Goal: Transaction & Acquisition: Purchase product/service

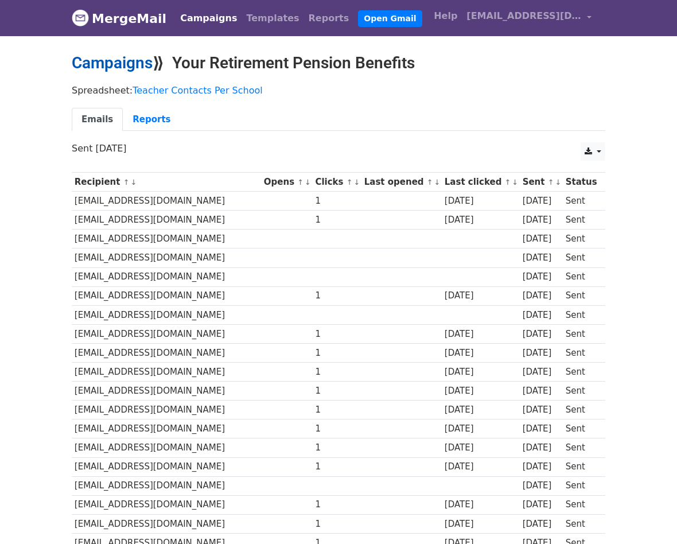
click at [138, 70] on link "Campaigns" at bounding box center [112, 62] width 81 height 19
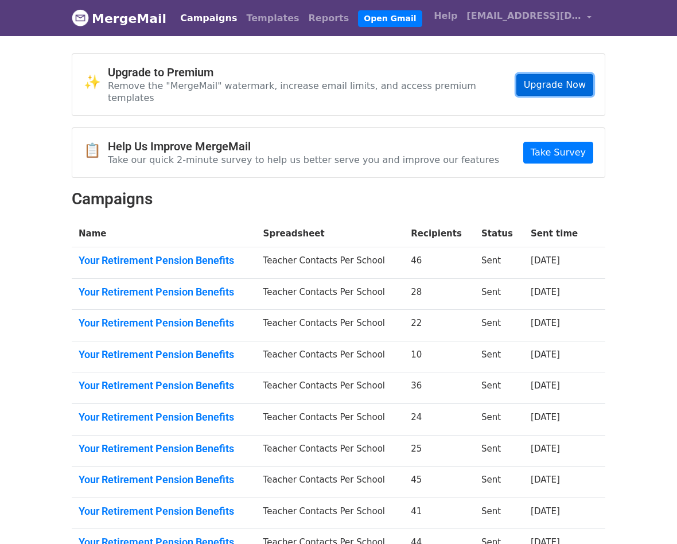
click at [550, 83] on link "Upgrade Now" at bounding box center [554, 85] width 77 height 22
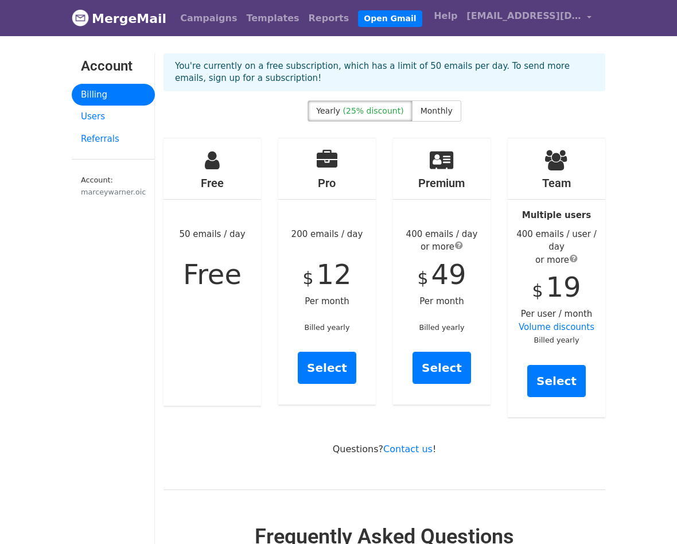
click at [425, 121] on div "Yearly (25% discount) Monthly" at bounding box center [383, 113] width 153 height 26
click at [423, 108] on span "Monthly" at bounding box center [436, 110] width 32 height 9
click at [377, 112] on span "(25% discount)" at bounding box center [373, 110] width 61 height 9
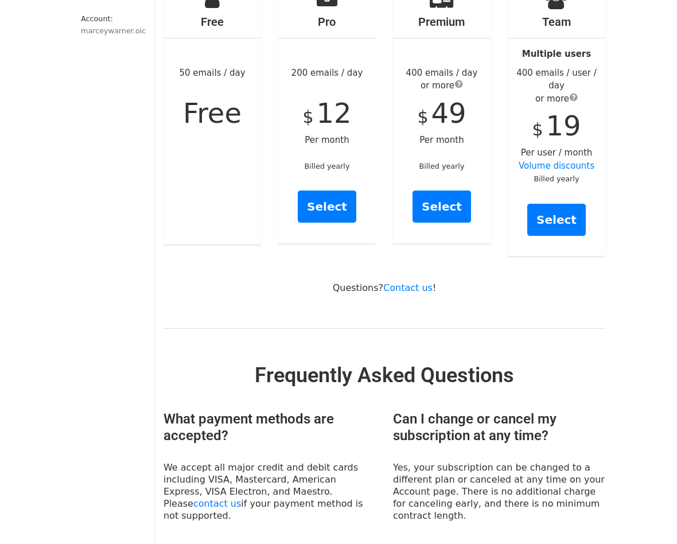
scroll to position [159, 0]
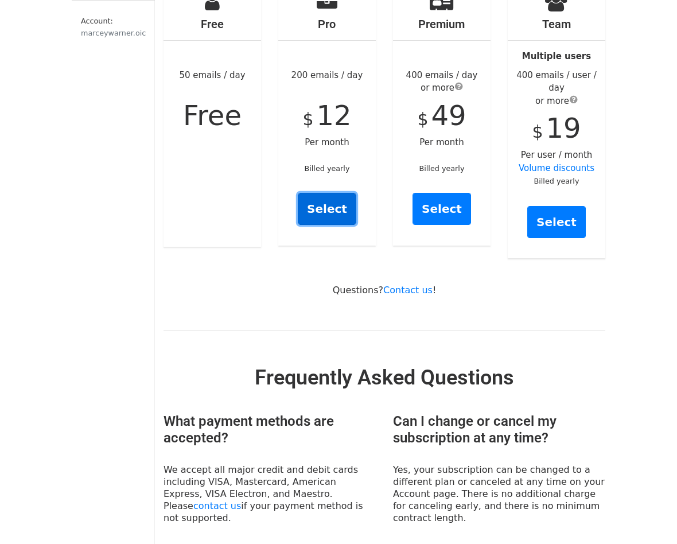
click at [339, 210] on link "Select" at bounding box center [327, 209] width 58 height 32
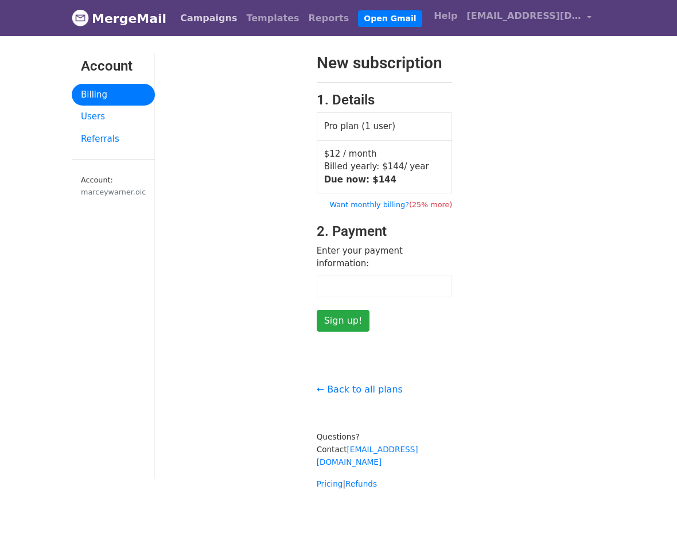
click at [200, 18] on link "Campaigns" at bounding box center [208, 18] width 66 height 23
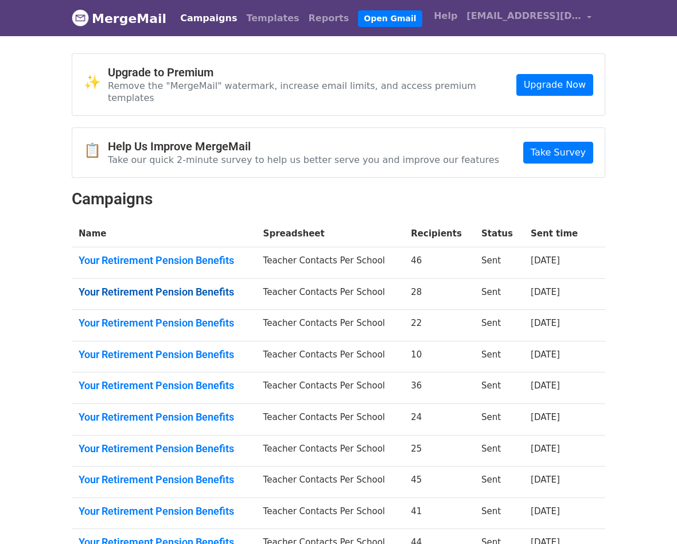
click at [192, 286] on link "Your Retirement Pension Benefits" at bounding box center [164, 292] width 171 height 13
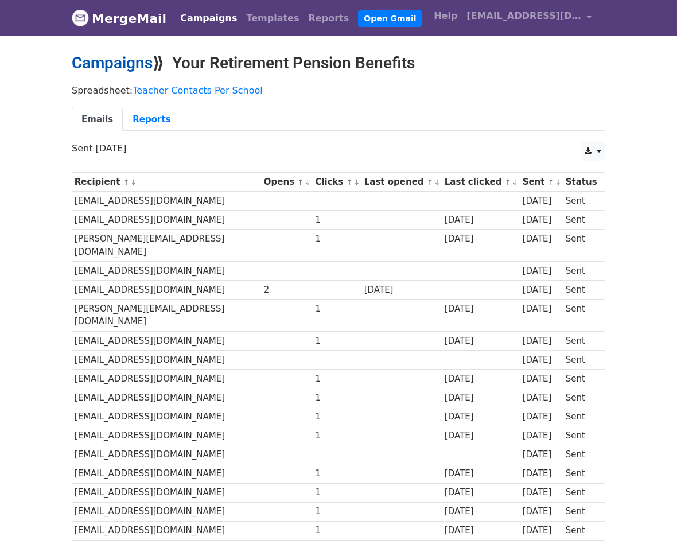
click at [108, 68] on link "Campaigns" at bounding box center [112, 62] width 81 height 19
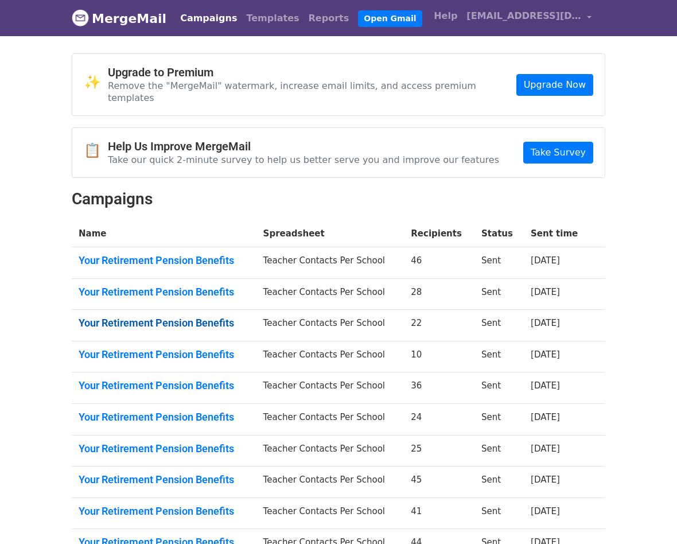
click at [175, 317] on link "Your Retirement Pension Benefits" at bounding box center [164, 323] width 171 height 13
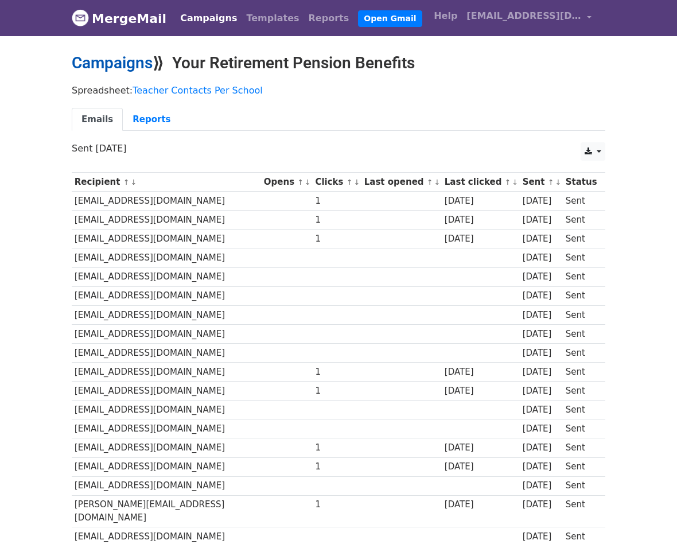
click at [99, 66] on link "Campaigns" at bounding box center [112, 62] width 81 height 19
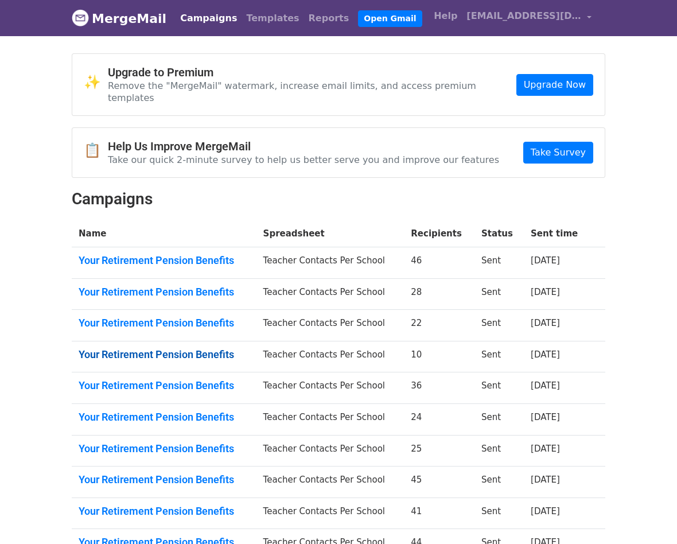
click at [189, 348] on link "Your Retirement Pension Benefits" at bounding box center [164, 354] width 171 height 13
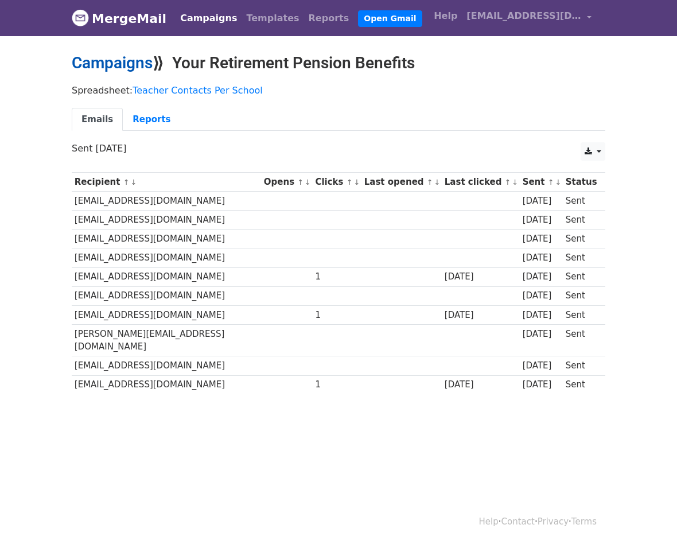
click at [123, 65] on link "Campaigns" at bounding box center [112, 62] width 81 height 19
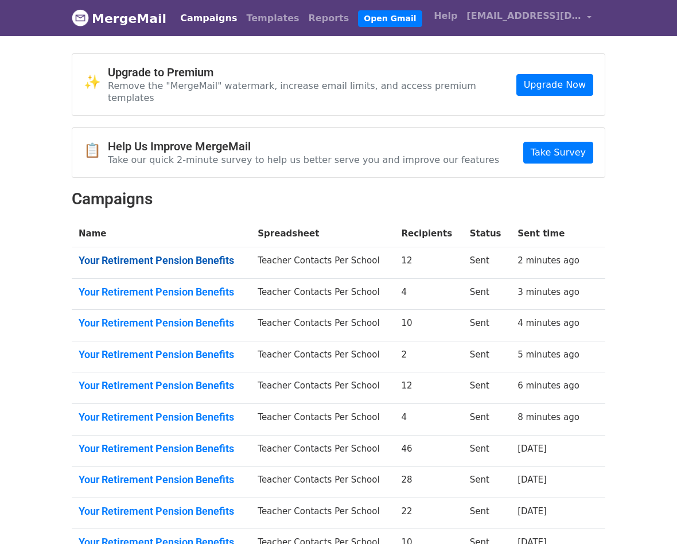
click at [208, 254] on link "Your Retirement Pension Benefits" at bounding box center [161, 260] width 165 height 13
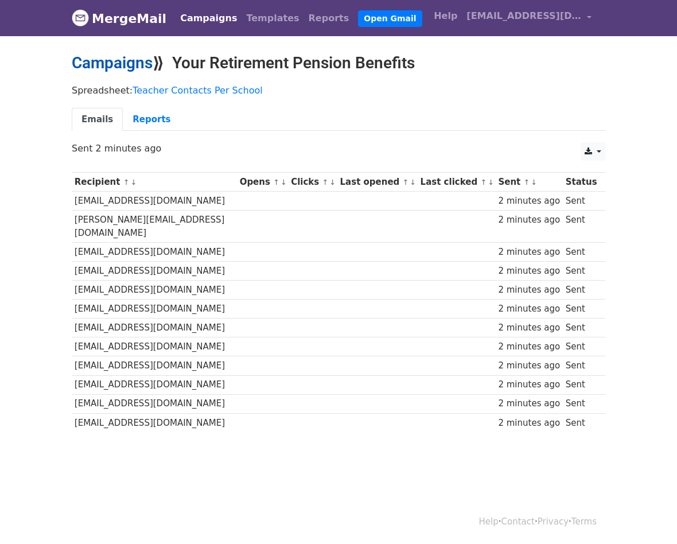
click at [87, 70] on link "Campaigns" at bounding box center [112, 62] width 81 height 19
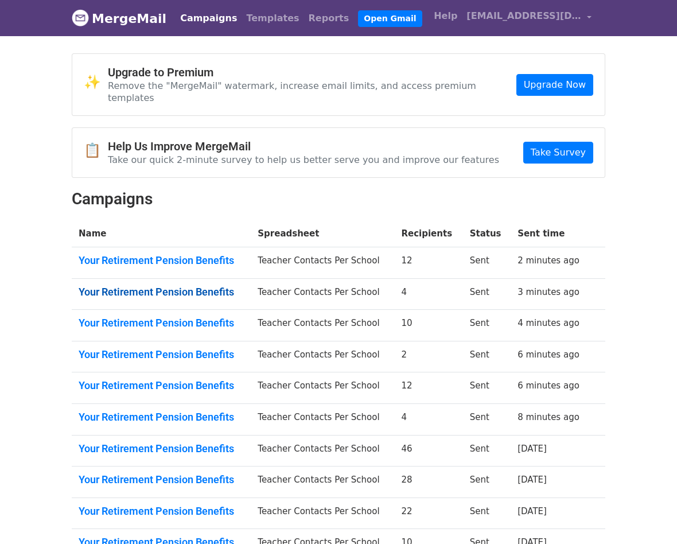
click at [194, 286] on link "Your Retirement Pension Benefits" at bounding box center [161, 292] width 165 height 13
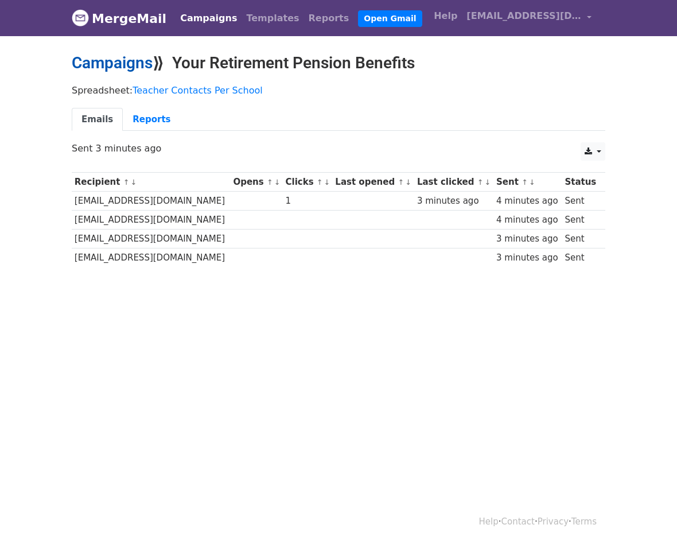
click at [106, 63] on link "Campaigns" at bounding box center [112, 62] width 81 height 19
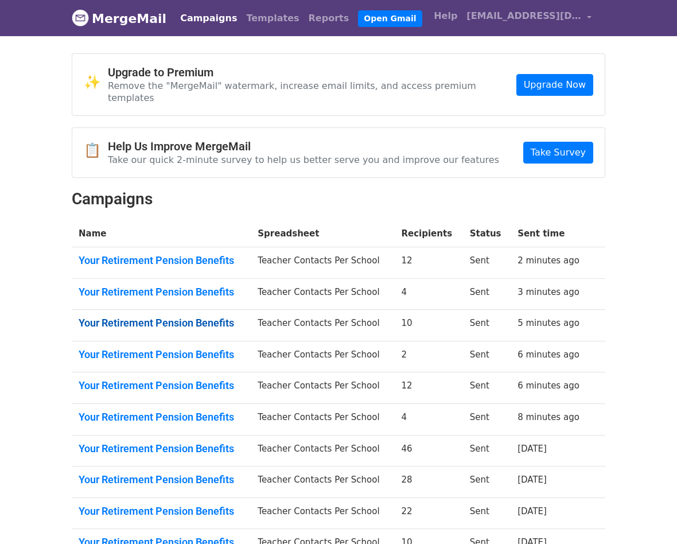
click at [220, 317] on link "Your Retirement Pension Benefits" at bounding box center [161, 323] width 165 height 13
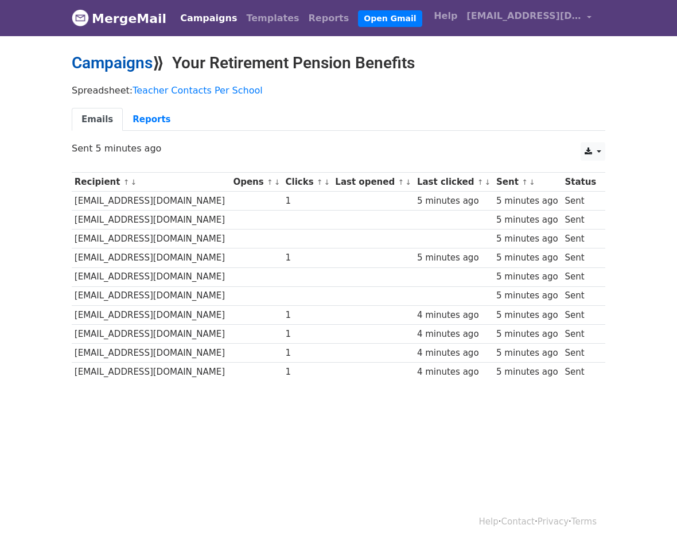
click at [113, 71] on link "Campaigns" at bounding box center [112, 62] width 81 height 19
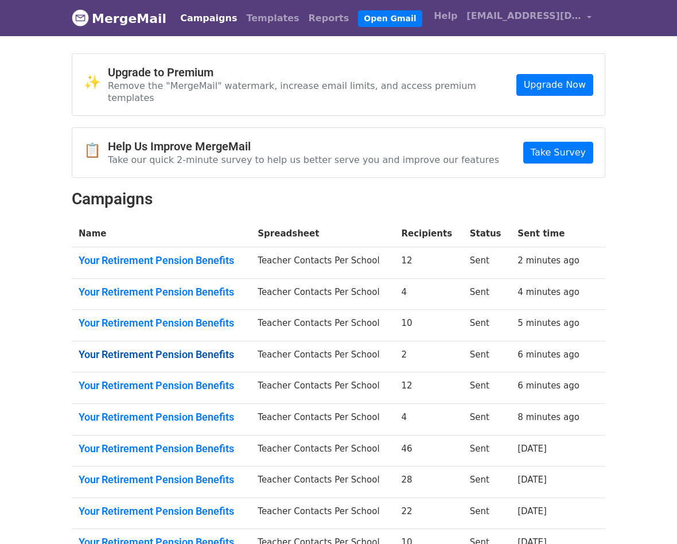
click at [214, 348] on link "Your Retirement Pension Benefits" at bounding box center [161, 354] width 165 height 13
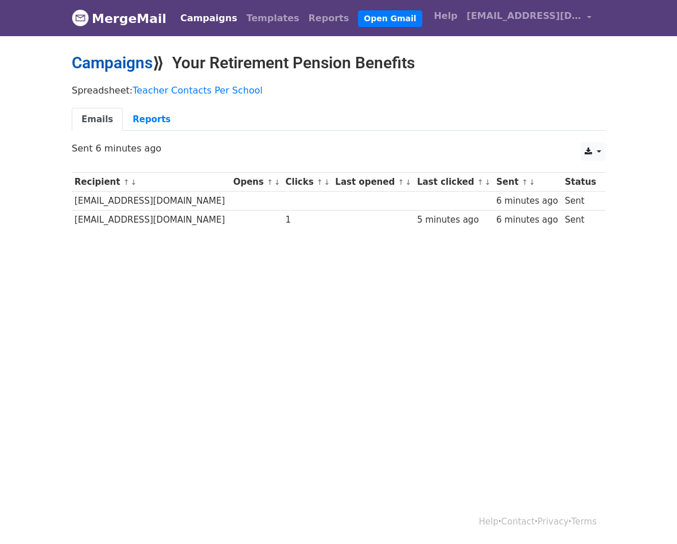
drag, startPoint x: 120, startPoint y: 54, endPoint x: 128, endPoint y: 68, distance: 16.2
click at [120, 55] on link "Campaigns" at bounding box center [112, 62] width 81 height 19
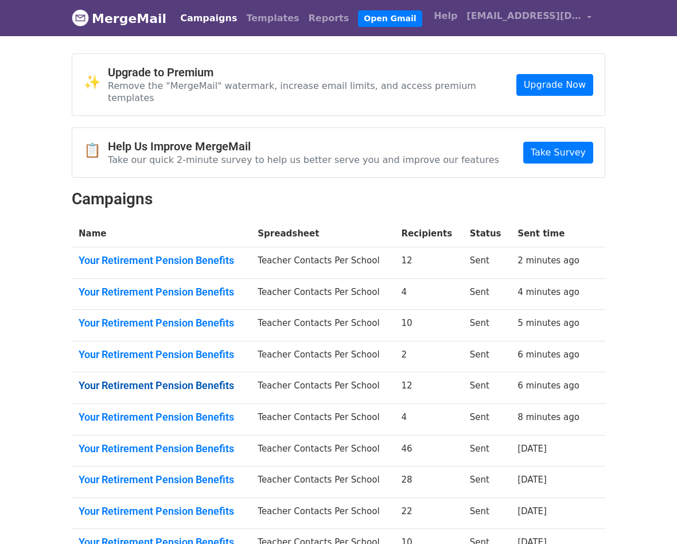
click at [220, 379] on link "Your Retirement Pension Benefits" at bounding box center [161, 385] width 165 height 13
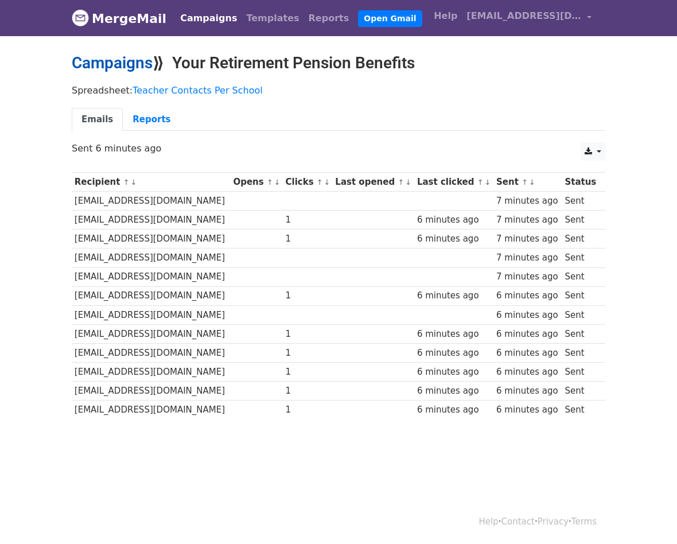
drag, startPoint x: 103, startPoint y: 72, endPoint x: 114, endPoint y: 61, distance: 15.8
click at [114, 61] on link "Campaigns" at bounding box center [112, 62] width 81 height 19
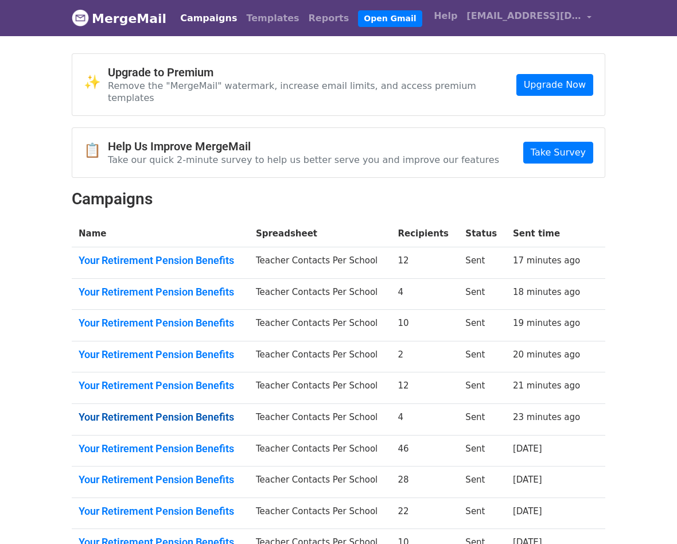
click at [158, 411] on link "Your Retirement Pension Benefits" at bounding box center [160, 417] width 163 height 13
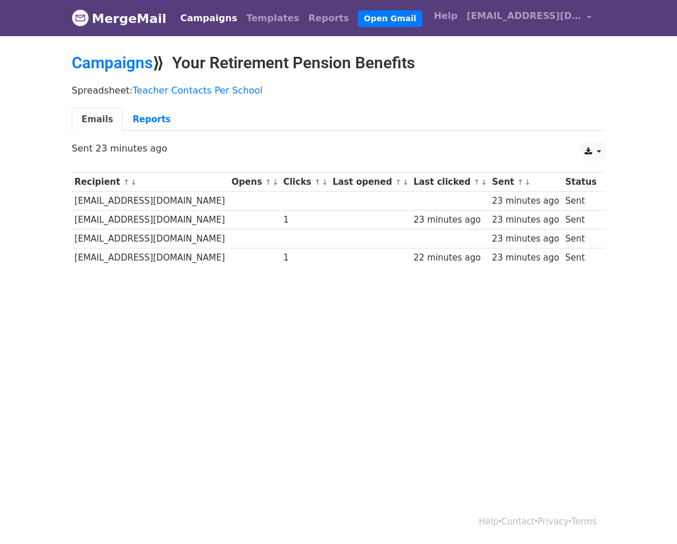
drag, startPoint x: 106, startPoint y: 62, endPoint x: 125, endPoint y: 82, distance: 28.0
click at [106, 61] on link "Campaigns" at bounding box center [112, 62] width 81 height 19
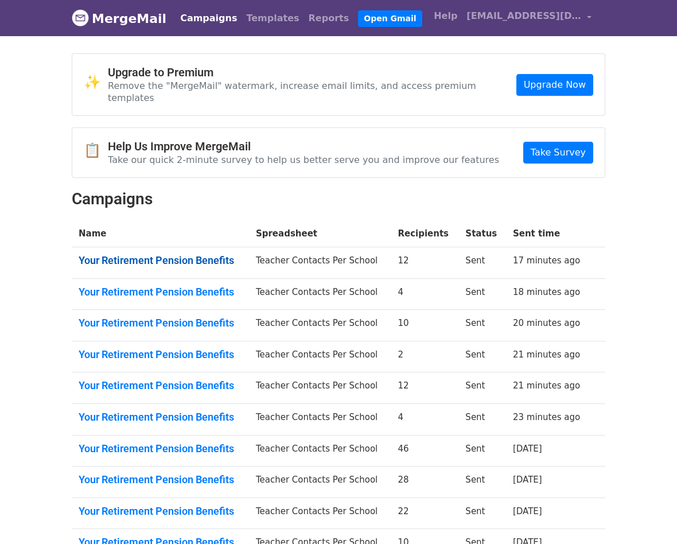
click at [225, 254] on link "Your Retirement Pension Benefits" at bounding box center [160, 260] width 163 height 13
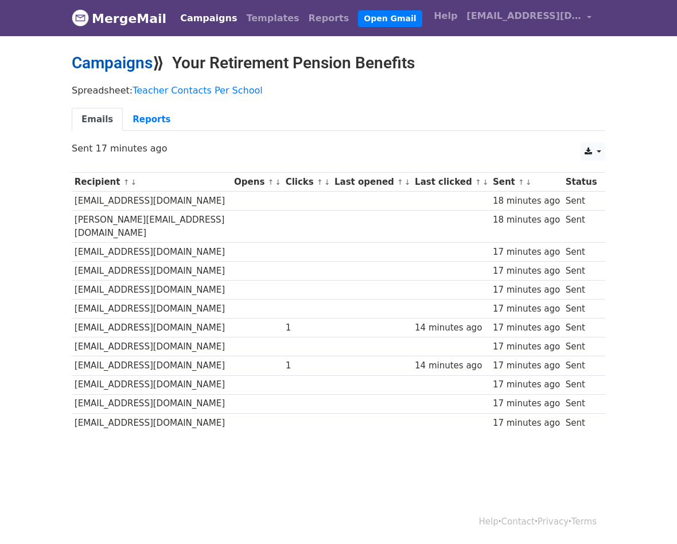
click at [79, 64] on link "Campaigns" at bounding box center [112, 62] width 81 height 19
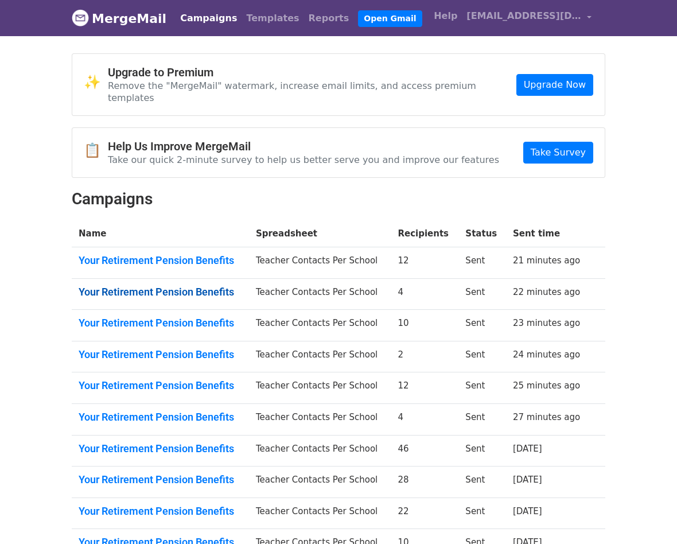
click at [147, 286] on link "Your Retirement Pension Benefits" at bounding box center [160, 292] width 163 height 13
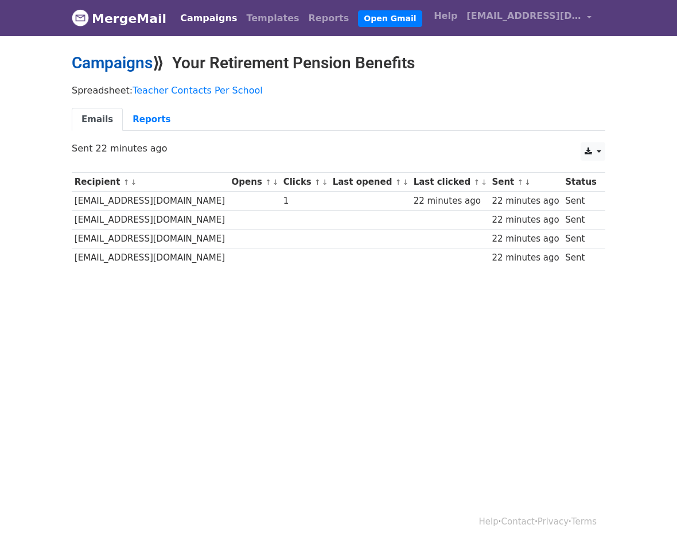
click at [94, 61] on link "Campaigns" at bounding box center [112, 62] width 81 height 19
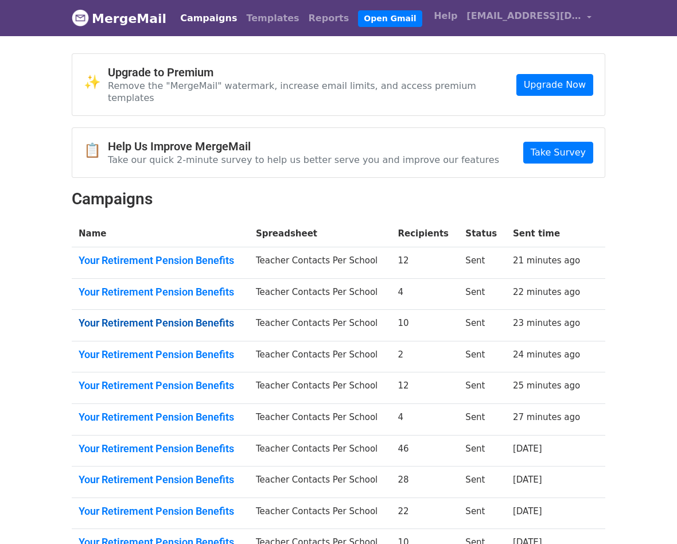
click at [182, 317] on link "Your Retirement Pension Benefits" at bounding box center [160, 323] width 163 height 13
